Goal: Task Accomplishment & Management: Manage account settings

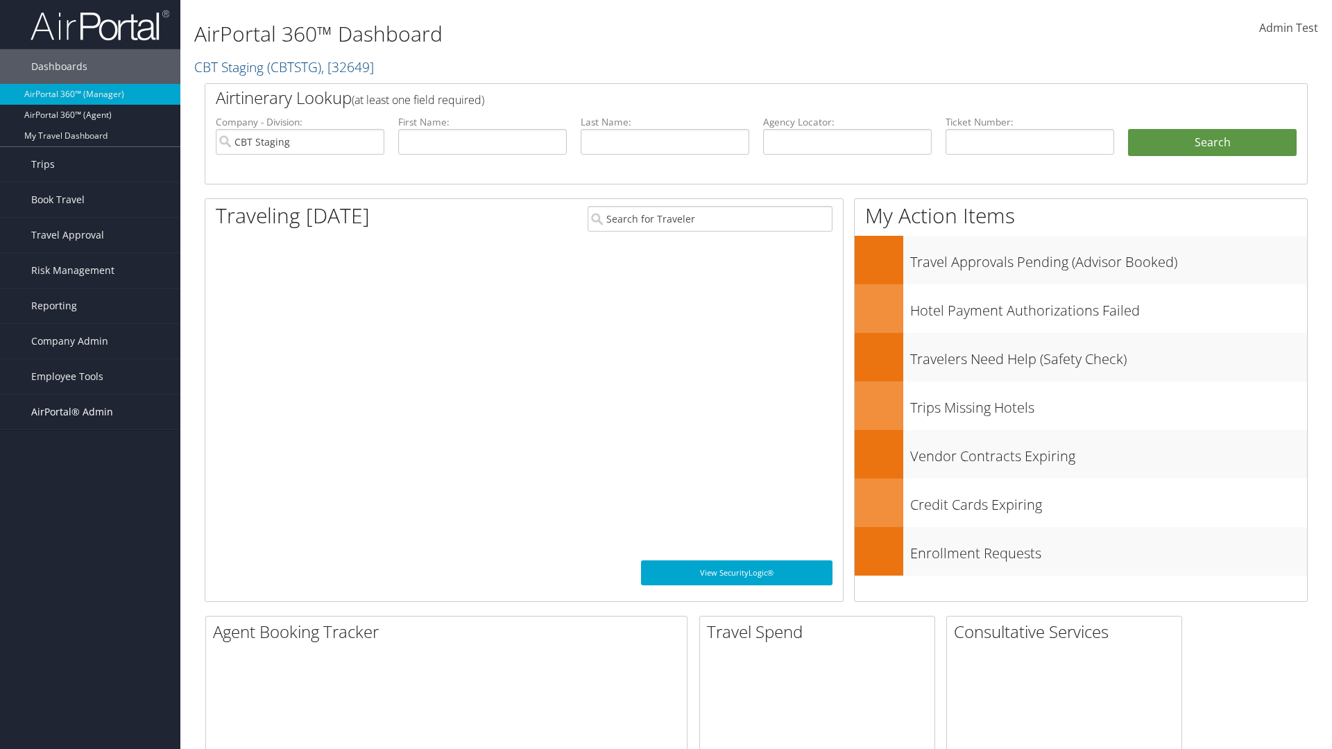
click at [90, 412] on span "AirPortal® Admin" at bounding box center [72, 412] width 82 height 35
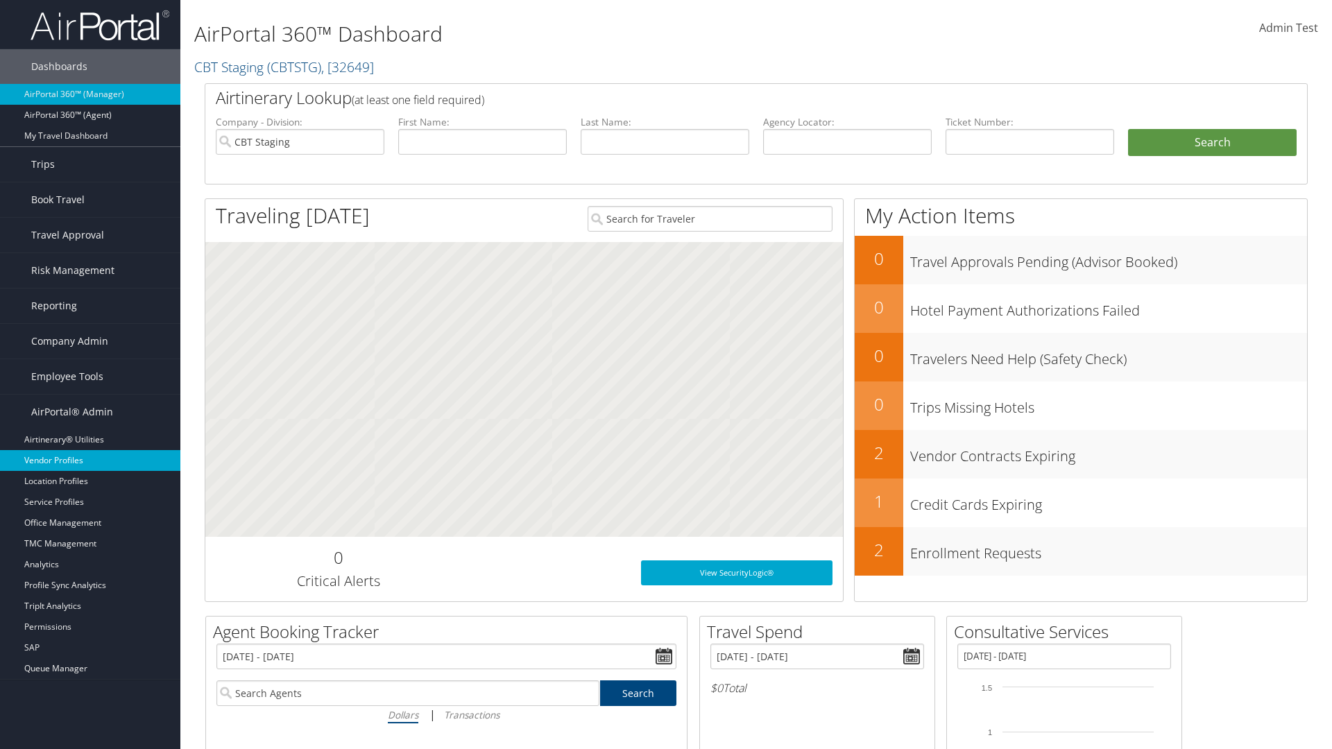
click at [90, 461] on link "Vendor Profiles" at bounding box center [90, 460] width 180 height 21
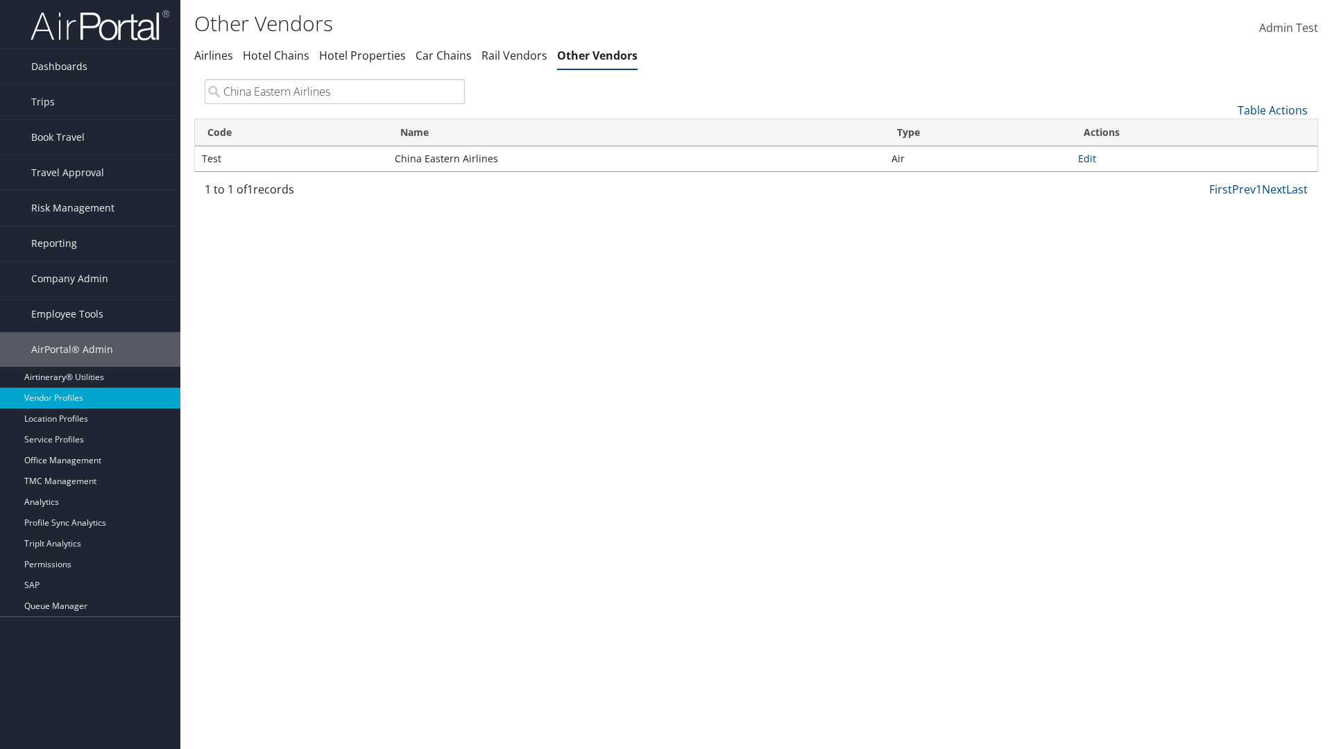
type input "China Eastern Airlines"
click at [1087, 158] on link "Edit" at bounding box center [1087, 158] width 18 height 13
select select "1"
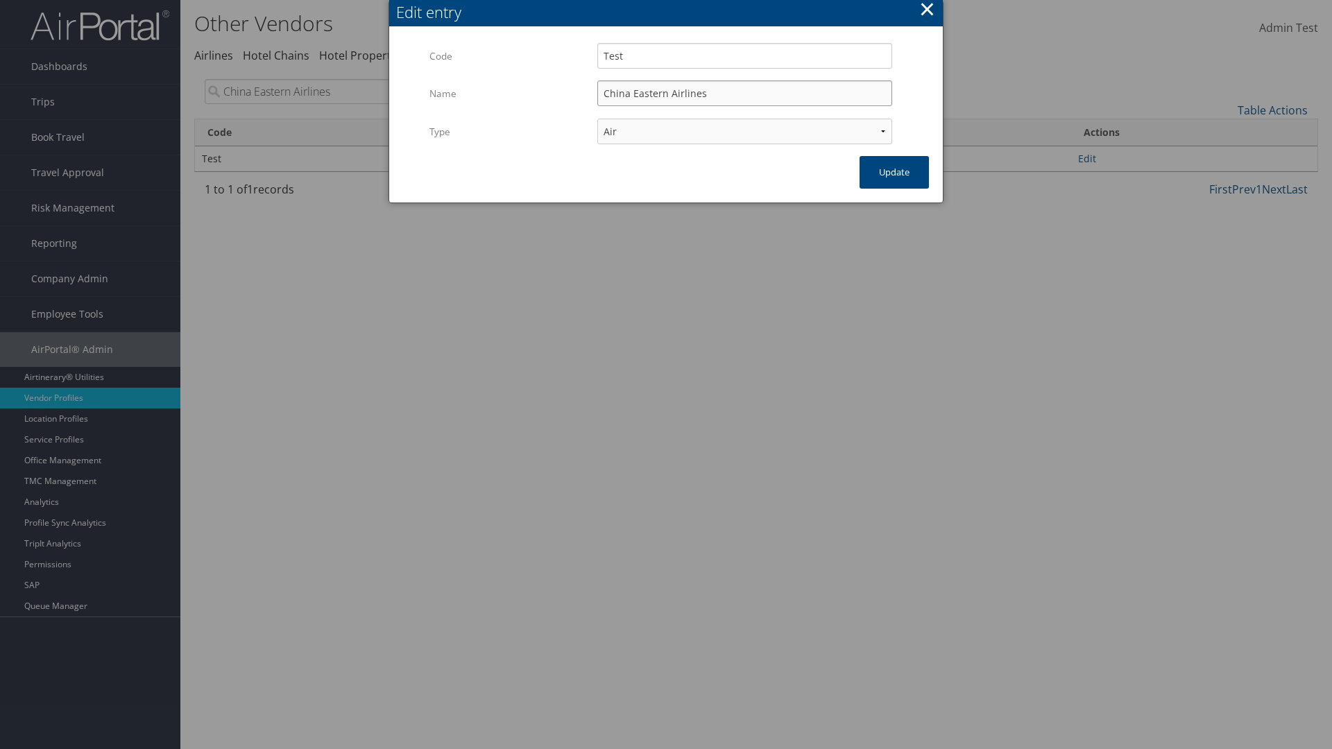
click at [744, 93] on input "China Eastern Airlines" at bounding box center [744, 93] width 295 height 26
type input "China Eastern Airlines"
